Goal: Task Accomplishment & Management: Use online tool/utility

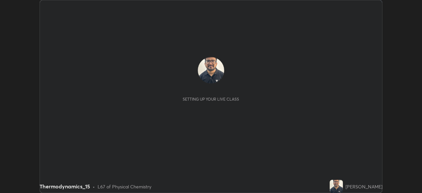
scroll to position [193, 421]
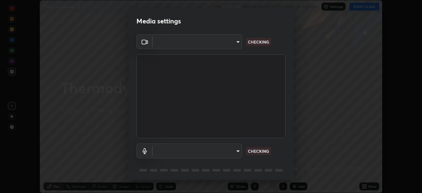
type input "55598c20c3627f74fde2fa62c56176c6afd958eb63f7086a397ce1464aa3371d"
type input "8978167cc43bbe15643b5c1650d15191c1591088b9b21ab250a75ec132c1516a"
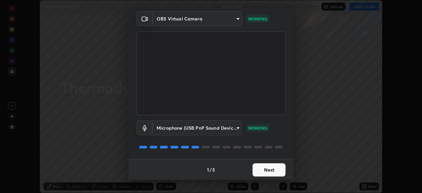
click at [265, 168] on button "Next" at bounding box center [268, 169] width 33 height 13
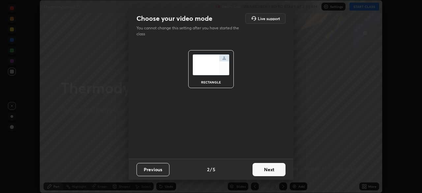
scroll to position [0, 0]
click at [266, 170] on button "Next" at bounding box center [268, 169] width 33 height 13
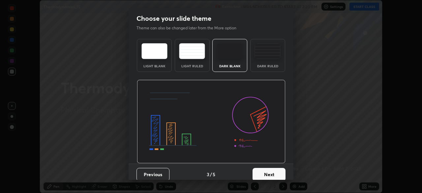
click at [267, 171] on button "Next" at bounding box center [268, 174] width 33 height 13
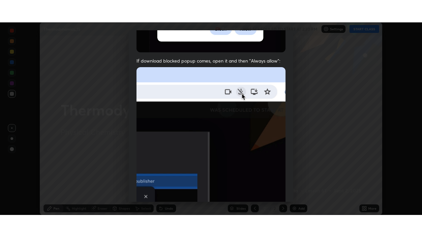
scroll to position [157, 0]
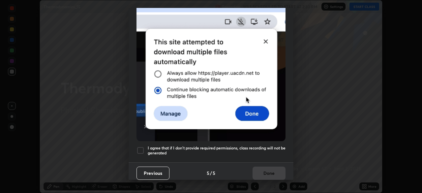
click at [138, 147] on div at bounding box center [140, 150] width 8 height 8
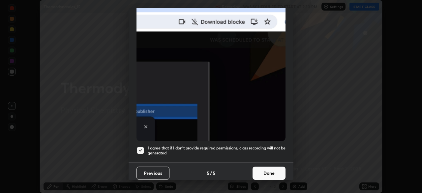
click at [267, 171] on button "Done" at bounding box center [268, 172] width 33 height 13
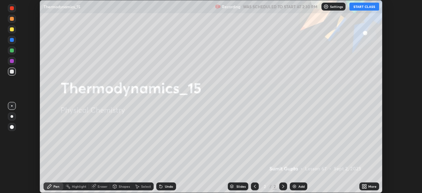
click at [368, 5] on button "START CLASS" at bounding box center [364, 7] width 30 height 8
click at [364, 186] on icon at bounding box center [363, 185] width 5 height 5
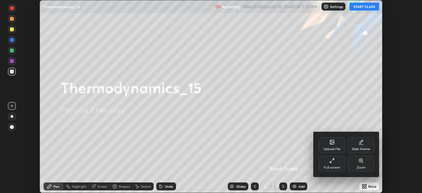
click at [336, 169] on div "Full screen" at bounding box center [331, 167] width 16 height 3
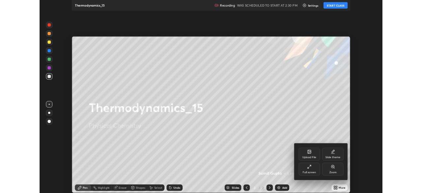
scroll to position [237, 422]
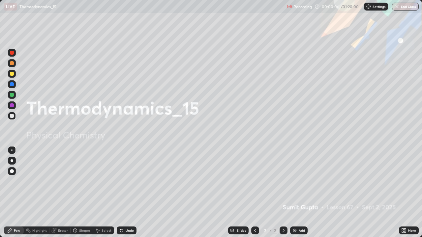
click at [295, 192] on img at bounding box center [294, 230] width 5 height 5
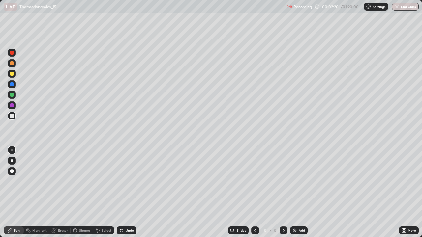
click at [13, 161] on div at bounding box center [12, 160] width 3 height 3
click at [11, 75] on div at bounding box center [12, 74] width 4 height 4
click at [12, 161] on div at bounding box center [12, 160] width 3 height 3
click at [12, 77] on div at bounding box center [12, 74] width 8 height 8
click at [12, 74] on div at bounding box center [12, 74] width 4 height 4
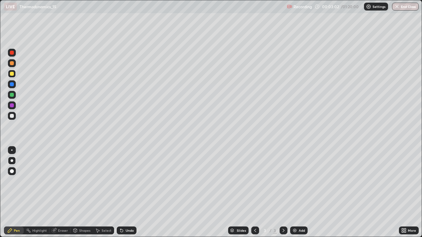
click at [124, 192] on div "Undo" at bounding box center [127, 231] width 20 height 8
click at [128, 192] on div "Undo" at bounding box center [127, 231] width 20 height 8
click at [126, 192] on div "Undo" at bounding box center [130, 230] width 8 height 3
click at [297, 192] on div "Add" at bounding box center [298, 231] width 17 height 8
click at [13, 115] on div at bounding box center [12, 116] width 4 height 4
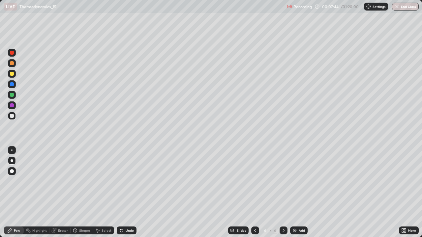
click at [16, 192] on div "Pen" at bounding box center [17, 230] width 6 height 3
click at [13, 115] on div at bounding box center [12, 116] width 4 height 4
click at [12, 116] on div at bounding box center [12, 116] width 4 height 4
click at [13, 113] on div at bounding box center [12, 116] width 8 height 8
click at [11, 106] on div at bounding box center [12, 105] width 4 height 4
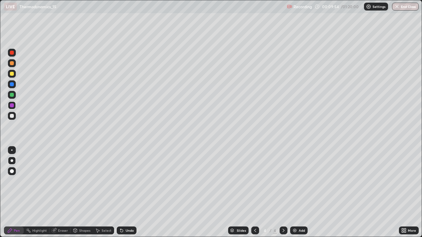
click at [12, 115] on div at bounding box center [12, 116] width 4 height 4
click at [13, 95] on div at bounding box center [12, 95] width 4 height 4
click at [298, 192] on div "Add" at bounding box center [301, 230] width 6 height 3
click at [12, 72] on div at bounding box center [12, 74] width 4 height 4
click at [10, 116] on div at bounding box center [12, 116] width 4 height 4
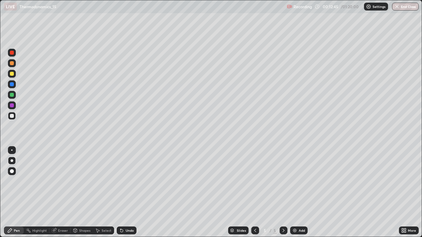
click at [15, 94] on div at bounding box center [12, 95] width 8 height 8
click at [126, 192] on div "Undo" at bounding box center [127, 231] width 20 height 8
click at [121, 192] on icon at bounding box center [121, 230] width 5 height 5
click at [123, 192] on div "Undo" at bounding box center [127, 231] width 20 height 8
click at [13, 75] on div at bounding box center [12, 74] width 4 height 4
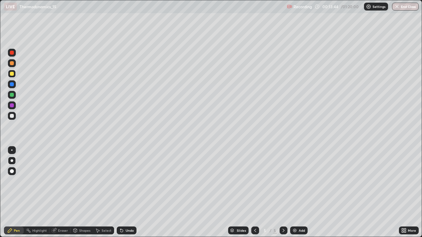
click at [14, 117] on div at bounding box center [12, 116] width 4 height 4
click at [121, 192] on icon at bounding box center [121, 231] width 3 height 3
click at [13, 74] on div at bounding box center [12, 74] width 4 height 4
click at [296, 192] on img at bounding box center [294, 230] width 5 height 5
click at [12, 75] on div at bounding box center [12, 74] width 4 height 4
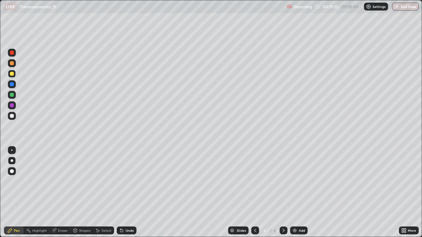
click at [300, 192] on div "Add" at bounding box center [298, 231] width 17 height 8
click at [13, 74] on div at bounding box center [12, 74] width 4 height 4
click at [297, 192] on div "Add" at bounding box center [298, 231] width 17 height 8
click at [11, 116] on div at bounding box center [12, 116] width 4 height 4
click at [255, 192] on icon at bounding box center [255, 230] width 2 height 3
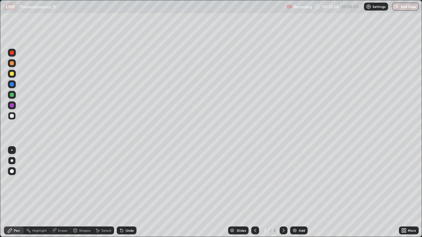
click at [281, 192] on icon at bounding box center [283, 230] width 5 height 5
click at [254, 192] on icon at bounding box center [254, 230] width 5 height 5
click at [283, 192] on icon at bounding box center [283, 230] width 5 height 5
click at [254, 192] on icon at bounding box center [254, 230] width 5 height 5
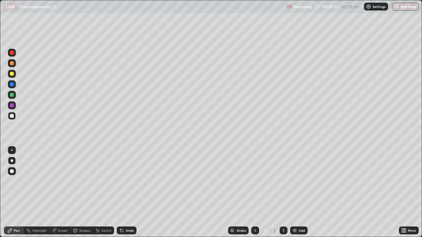
click at [283, 192] on icon at bounding box center [283, 230] width 5 height 5
click at [254, 192] on icon at bounding box center [254, 230] width 5 height 5
click at [282, 192] on icon at bounding box center [283, 230] width 2 height 3
click at [284, 192] on icon at bounding box center [283, 230] width 5 height 5
click at [254, 192] on icon at bounding box center [254, 230] width 5 height 5
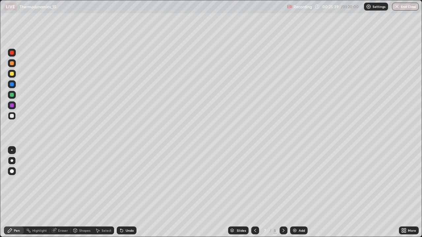
click at [285, 192] on icon at bounding box center [283, 230] width 5 height 5
click at [12, 75] on div at bounding box center [12, 74] width 4 height 4
click at [254, 192] on icon at bounding box center [254, 230] width 5 height 5
click at [282, 192] on icon at bounding box center [283, 230] width 5 height 5
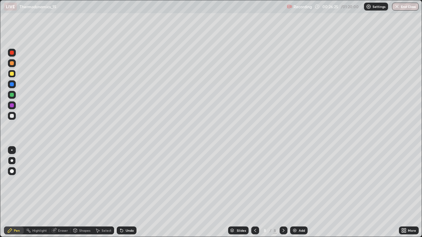
click at [255, 192] on icon at bounding box center [254, 230] width 5 height 5
click at [283, 192] on icon at bounding box center [283, 230] width 5 height 5
click at [285, 192] on div at bounding box center [283, 231] width 8 height 8
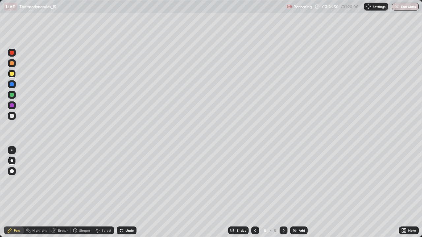
click at [256, 192] on icon at bounding box center [254, 230] width 5 height 5
click at [281, 192] on icon at bounding box center [283, 230] width 5 height 5
click at [123, 192] on icon at bounding box center [121, 230] width 5 height 5
click at [126, 192] on div "Undo" at bounding box center [130, 230] width 8 height 3
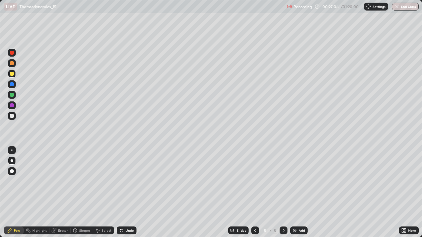
click at [127, 192] on div "Undo" at bounding box center [130, 230] width 8 height 3
click at [293, 192] on div "Add" at bounding box center [298, 231] width 17 height 8
click at [13, 116] on div at bounding box center [12, 116] width 4 height 4
click at [13, 64] on div at bounding box center [12, 63] width 4 height 4
click at [12, 116] on div at bounding box center [12, 116] width 4 height 4
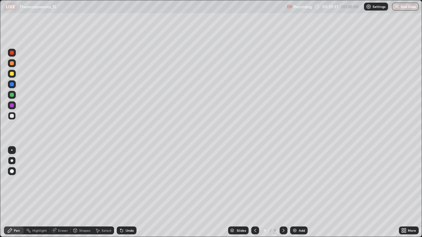
click at [13, 73] on div at bounding box center [12, 74] width 4 height 4
click at [15, 95] on div at bounding box center [12, 95] width 8 height 8
click at [104, 192] on div "Select" at bounding box center [106, 230] width 10 height 3
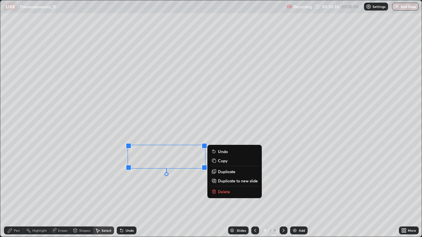
click at [221, 192] on p "Delete" at bounding box center [224, 191] width 12 height 5
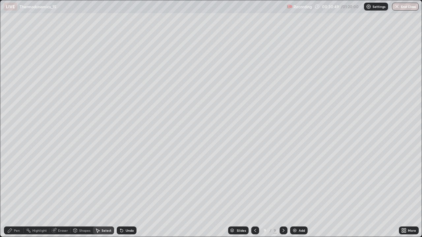
click at [16, 192] on div "Pen" at bounding box center [17, 230] width 6 height 3
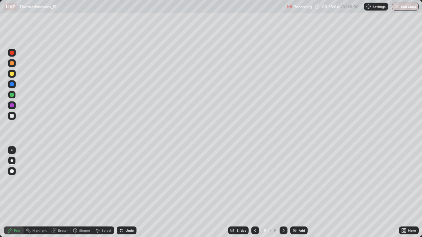
click at [298, 192] on div "Add" at bounding box center [301, 230] width 6 height 3
click at [13, 107] on div at bounding box center [12, 105] width 4 height 4
click at [12, 73] on div at bounding box center [12, 74] width 4 height 4
click at [10, 106] on div at bounding box center [12, 105] width 4 height 4
click at [16, 150] on div at bounding box center [12, 150] width 11 height 11
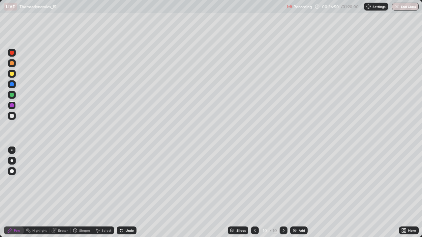
click at [104, 192] on div "Select" at bounding box center [106, 230] width 10 height 3
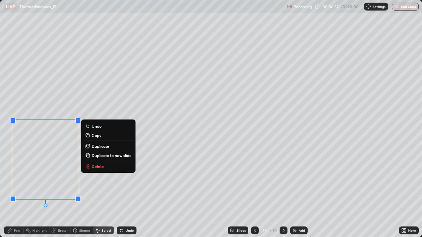
click at [95, 164] on p "Delete" at bounding box center [98, 166] width 12 height 5
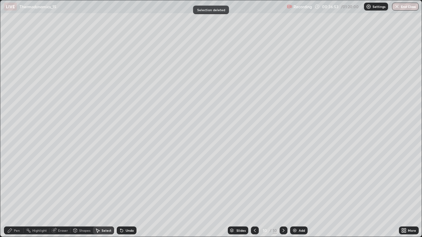
click at [17, 192] on div "Pen" at bounding box center [17, 230] width 6 height 3
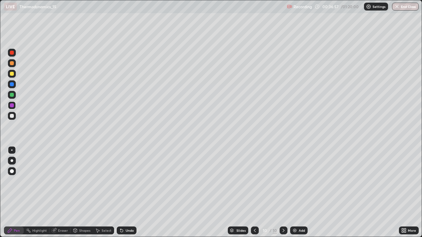
click at [13, 160] on div at bounding box center [12, 160] width 3 height 3
click at [298, 192] on div "Add" at bounding box center [298, 231] width 17 height 8
click at [12, 116] on div at bounding box center [12, 116] width 4 height 4
click at [103, 192] on div "Select" at bounding box center [103, 231] width 21 height 8
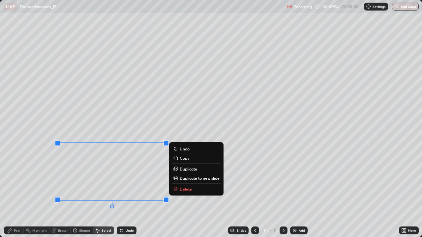
click at [182, 192] on button "Delete" at bounding box center [196, 189] width 49 height 8
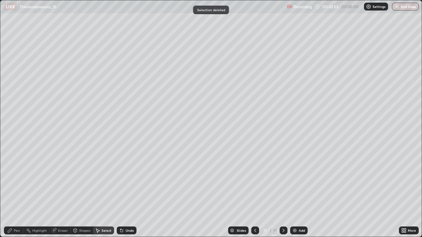
click at [18, 192] on div "Pen" at bounding box center [14, 231] width 20 height 8
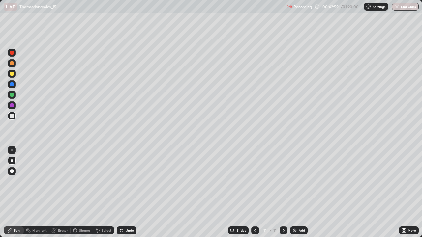
click at [10, 115] on div at bounding box center [12, 116] width 4 height 4
click at [11, 73] on div at bounding box center [12, 74] width 4 height 4
click at [123, 192] on icon at bounding box center [121, 230] width 5 height 5
click at [126, 192] on div "Undo" at bounding box center [130, 230] width 8 height 3
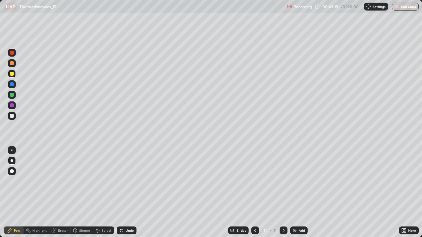
click at [123, 192] on icon at bounding box center [121, 230] width 5 height 5
click at [14, 116] on div at bounding box center [12, 116] width 8 height 8
click at [12, 161] on div at bounding box center [12, 160] width 3 height 3
click at [13, 115] on div at bounding box center [12, 116] width 4 height 4
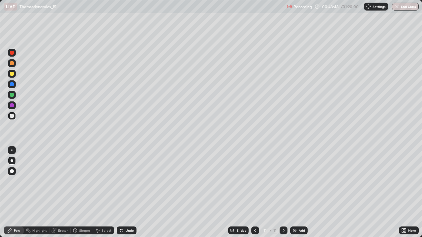
click at [10, 107] on div at bounding box center [12, 105] width 4 height 4
click at [294, 192] on div "Add" at bounding box center [298, 231] width 17 height 8
click at [11, 74] on div at bounding box center [12, 74] width 4 height 4
click at [8, 116] on div at bounding box center [12, 116] width 8 height 8
click at [8, 87] on div at bounding box center [12, 84] width 8 height 8
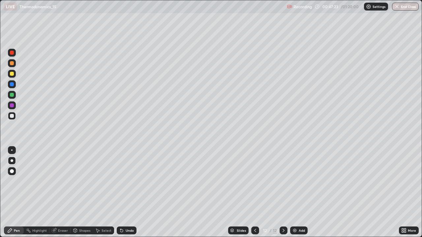
click at [8, 86] on div at bounding box center [12, 84] width 8 height 8
click at [13, 192] on icon at bounding box center [9, 230] width 5 height 5
click at [13, 84] on div at bounding box center [12, 84] width 4 height 4
click at [12, 117] on div at bounding box center [12, 116] width 4 height 4
click at [294, 192] on div "Add" at bounding box center [298, 231] width 17 height 8
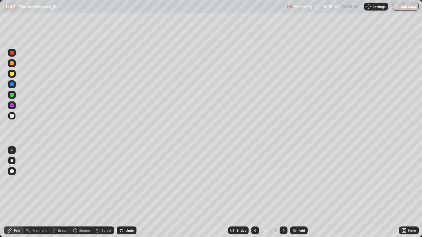
click at [255, 192] on icon at bounding box center [254, 230] width 5 height 5
click at [282, 192] on icon at bounding box center [283, 230] width 2 height 3
click at [254, 192] on icon at bounding box center [254, 230] width 5 height 5
click at [283, 192] on icon at bounding box center [283, 230] width 5 height 5
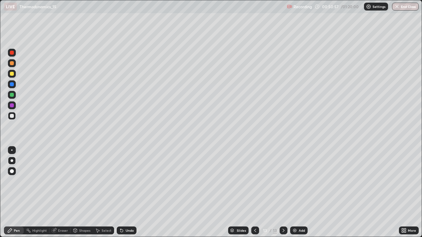
click at [253, 192] on icon at bounding box center [254, 230] width 5 height 5
click at [282, 192] on icon at bounding box center [283, 230] width 5 height 5
click at [293, 192] on img at bounding box center [294, 230] width 5 height 5
click at [13, 73] on div at bounding box center [12, 74] width 4 height 4
click at [12, 113] on div at bounding box center [12, 116] width 8 height 8
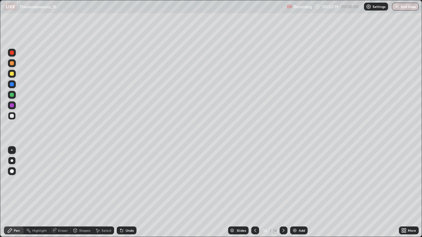
click at [124, 192] on div "Undo" at bounding box center [127, 231] width 20 height 8
click at [121, 192] on icon at bounding box center [121, 231] width 3 height 3
click at [123, 192] on div "Undo" at bounding box center [127, 231] width 20 height 8
click at [11, 105] on div at bounding box center [12, 105] width 4 height 4
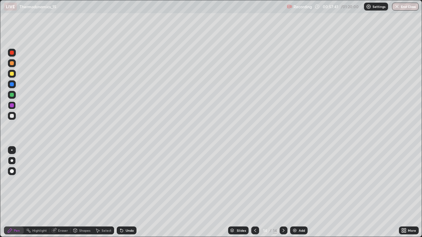
click at [12, 95] on div at bounding box center [12, 95] width 4 height 4
click at [12, 115] on div at bounding box center [12, 116] width 4 height 4
click at [126, 192] on div "Undo" at bounding box center [130, 230] width 8 height 3
click at [286, 192] on div at bounding box center [283, 231] width 8 height 8
click at [283, 192] on icon at bounding box center [283, 230] width 5 height 5
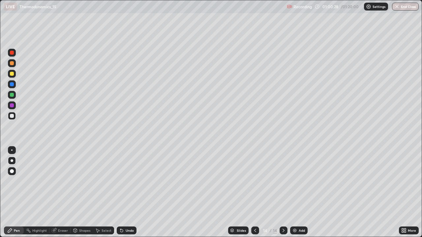
click at [283, 192] on icon at bounding box center [283, 230] width 5 height 5
click at [284, 192] on icon at bounding box center [283, 230] width 5 height 5
click at [286, 192] on div at bounding box center [283, 231] width 8 height 8
click at [296, 192] on div "Add" at bounding box center [298, 231] width 17 height 8
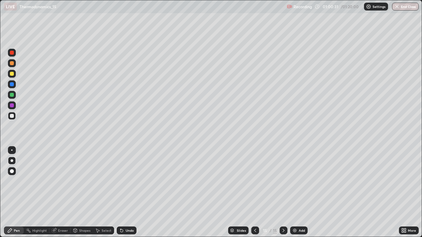
click at [12, 74] on div at bounding box center [12, 74] width 4 height 4
click at [10, 116] on div at bounding box center [12, 116] width 4 height 4
click at [13, 104] on div at bounding box center [12, 105] width 4 height 4
click at [126, 192] on div "Undo" at bounding box center [130, 230] width 8 height 3
click at [296, 192] on div "Add" at bounding box center [298, 231] width 17 height 8
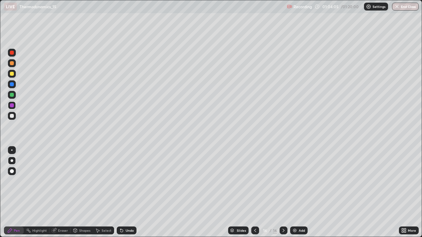
click at [13, 73] on div at bounding box center [12, 74] width 4 height 4
click at [127, 192] on div "Undo" at bounding box center [127, 231] width 20 height 8
click at [14, 115] on div at bounding box center [12, 116] width 8 height 8
click at [54, 192] on icon at bounding box center [54, 231] width 4 height 4
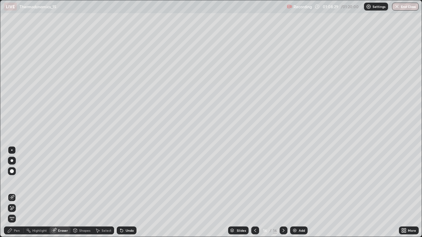
click at [15, 192] on div "Pen" at bounding box center [17, 230] width 6 height 3
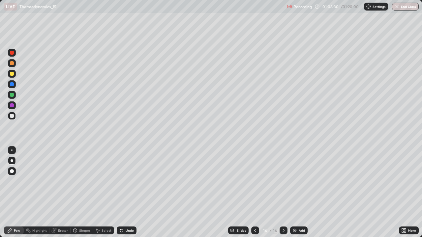
click at [12, 161] on div at bounding box center [12, 160] width 3 height 3
click at [9, 83] on div at bounding box center [12, 84] width 8 height 8
click at [11, 74] on div at bounding box center [12, 74] width 4 height 4
click at [12, 81] on div at bounding box center [12, 84] width 8 height 8
click at [12, 73] on div at bounding box center [12, 74] width 4 height 4
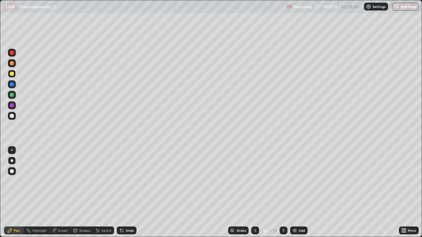
click at [125, 192] on div "Undo" at bounding box center [127, 231] width 20 height 8
click at [127, 192] on div "Undo" at bounding box center [130, 230] width 8 height 3
click at [283, 192] on icon at bounding box center [283, 230] width 5 height 5
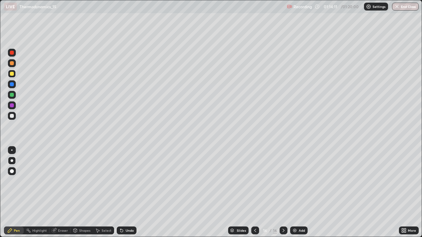
click at [298, 192] on div "Add" at bounding box center [301, 230] width 6 height 3
click at [11, 75] on div at bounding box center [12, 74] width 4 height 4
click at [126, 192] on div "Undo" at bounding box center [130, 230] width 8 height 3
click at [121, 192] on icon at bounding box center [121, 231] width 3 height 3
click at [124, 192] on div "Undo" at bounding box center [127, 231] width 20 height 8
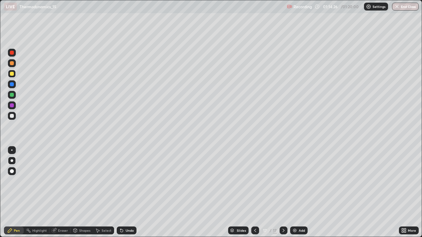
click at [254, 192] on icon at bounding box center [254, 230] width 5 height 5
click at [283, 192] on icon at bounding box center [283, 230] width 5 height 5
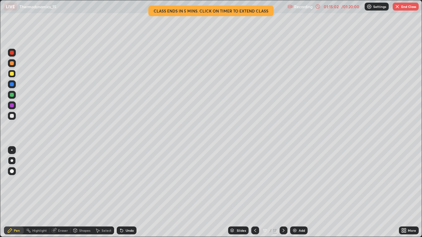
click at [126, 192] on div "Undo" at bounding box center [130, 230] width 8 height 3
click at [123, 192] on icon at bounding box center [121, 230] width 5 height 5
click at [329, 7] on div "01:21:07" at bounding box center [331, 7] width 18 height 4
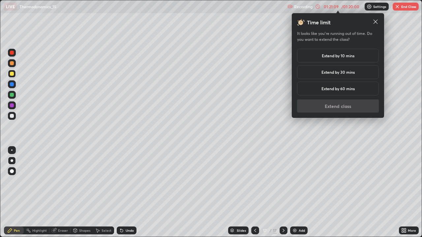
click at [331, 55] on h5 "Extend by 10 mins" at bounding box center [338, 56] width 33 height 6
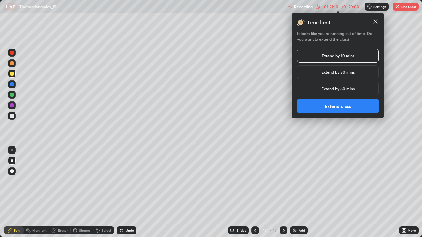
click at [313, 111] on button "Extend class" at bounding box center [338, 105] width 82 height 13
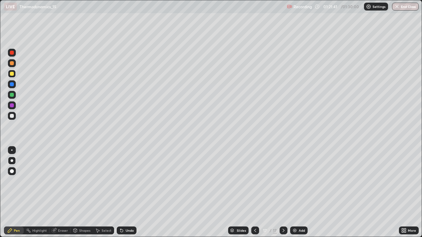
click at [298, 192] on div "Add" at bounding box center [298, 231] width 17 height 8
click at [12, 59] on div at bounding box center [12, 63] width 8 height 8
click at [10, 117] on div at bounding box center [12, 116] width 4 height 4
click at [102, 192] on div "Select" at bounding box center [103, 231] width 21 height 8
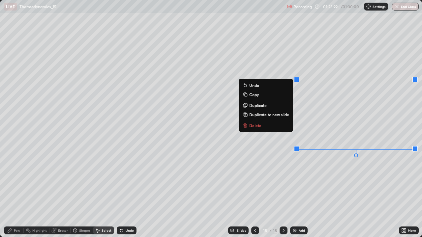
click at [256, 129] on button "Delete" at bounding box center [265, 126] width 49 height 8
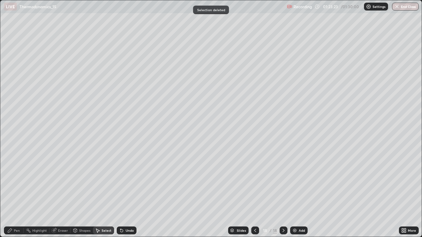
click at [15, 192] on div "Pen" at bounding box center [17, 230] width 6 height 3
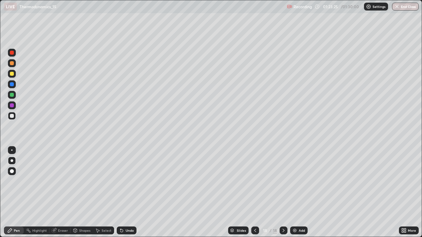
click at [9, 74] on div at bounding box center [12, 74] width 8 height 8
click at [128, 192] on div "Undo" at bounding box center [127, 231] width 20 height 8
click at [407, 5] on button "End Class" at bounding box center [405, 7] width 26 height 8
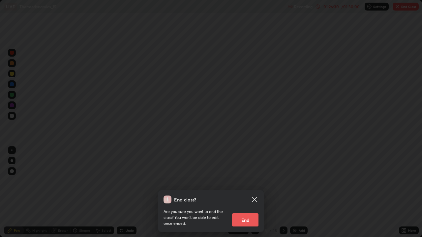
click at [248, 192] on button "End" at bounding box center [245, 219] width 26 height 13
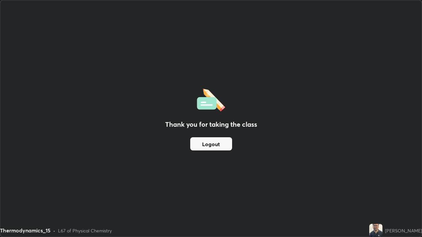
click at [213, 142] on button "Logout" at bounding box center [211, 143] width 42 height 13
click at [289, 166] on div "Thank you for taking the class Logout" at bounding box center [210, 118] width 421 height 237
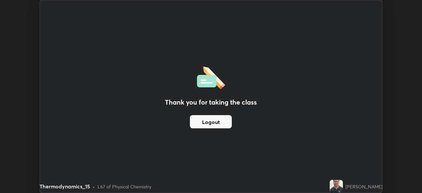
scroll to position [32748, 32520]
click at [217, 125] on button "Logout" at bounding box center [211, 121] width 42 height 13
click at [217, 122] on button "Logout" at bounding box center [211, 121] width 42 height 13
